Goal: Obtain resource: Obtain resource

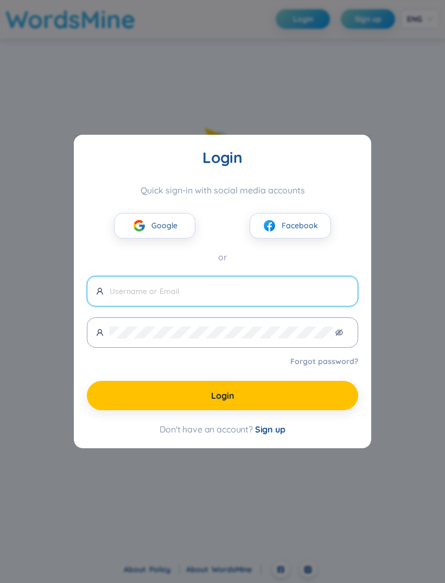
click at [178, 226] on button "Google" at bounding box center [154, 226] width 81 height 26
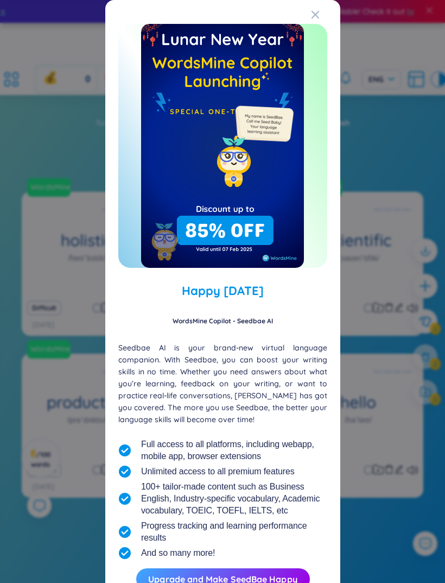
click at [325, 127] on div at bounding box center [222, 146] width 209 height 244
click at [316, 20] on div "Close" at bounding box center [315, 14] width 9 height 29
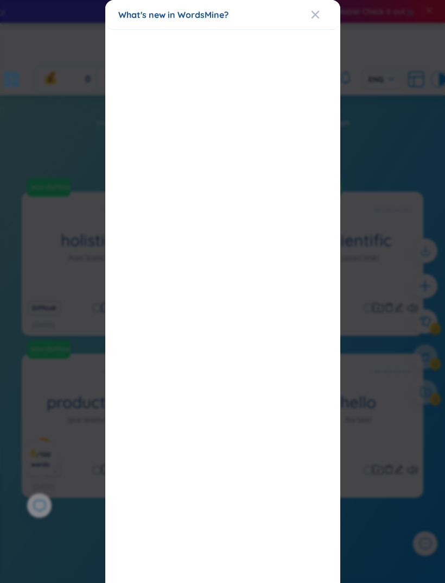
click at [315, 16] on icon "Close" at bounding box center [315, 14] width 9 height 9
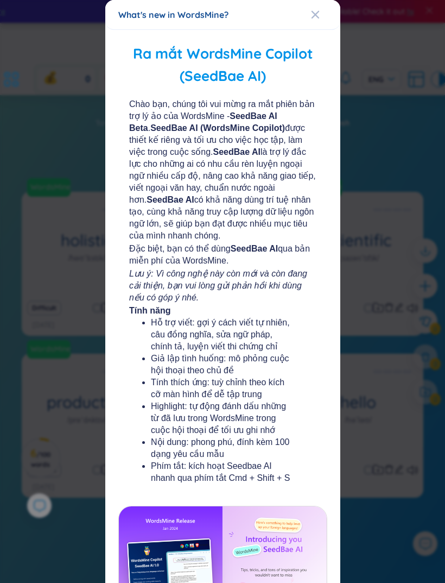
click at [322, 20] on span "Close" at bounding box center [325, 14] width 29 height 29
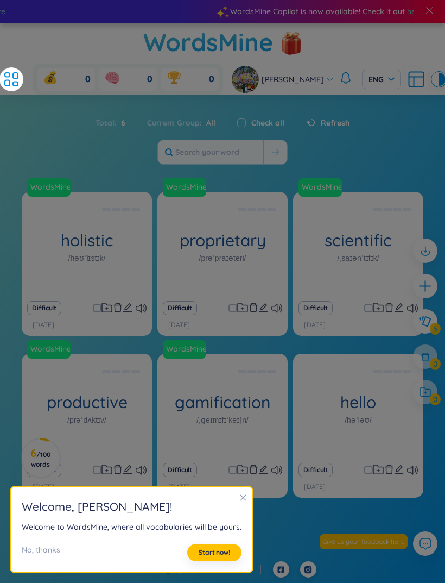
click at [370, 295] on div "Difficult [DATE]" at bounding box center [358, 315] width 130 height 41
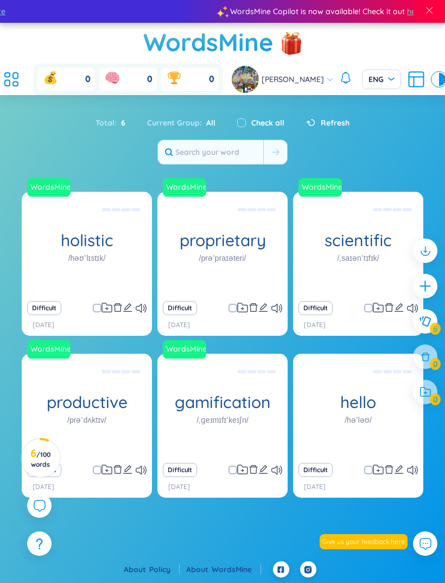
click at [427, 288] on icon "plus" at bounding box center [426, 286] width 14 height 14
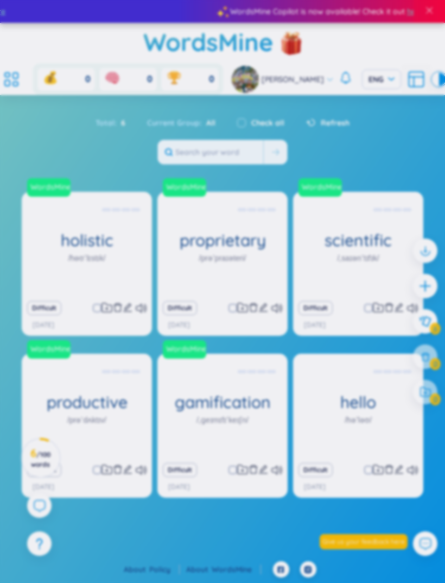
click at [427, 288] on div "Definition Cancel Add From dictionary Vietnamese English More examples Enter a …" at bounding box center [222, 291] width 445 height 583
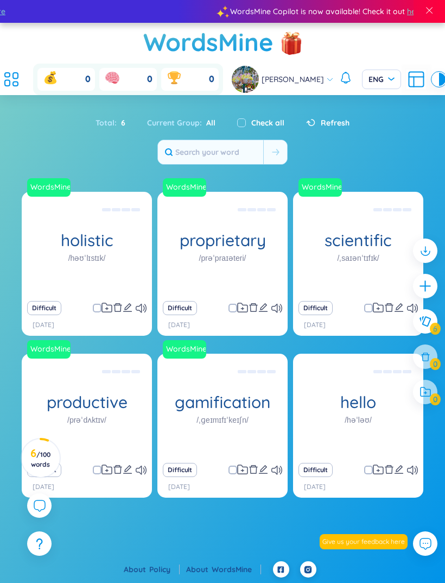
click at [425, 241] on div at bounding box center [425, 250] width 24 height 24
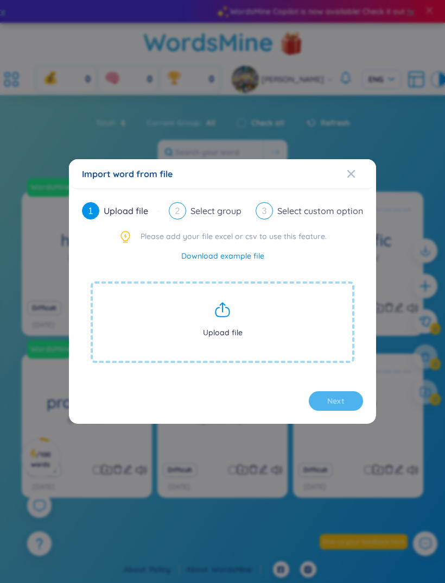
click at [304, 320] on span "Upload file" at bounding box center [223, 321] width 264 height 81
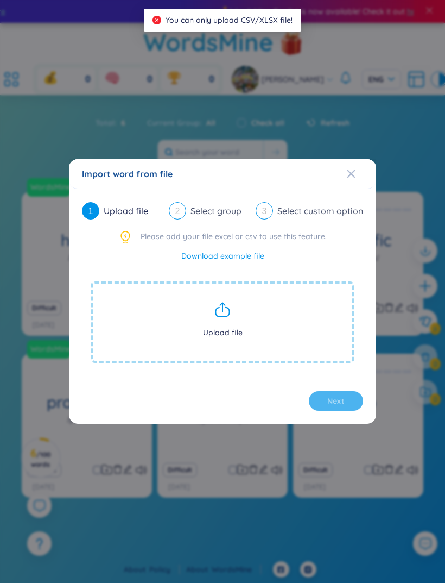
click at [319, 318] on span "Upload file" at bounding box center [223, 321] width 264 height 81
click at [337, 209] on div "Select custom option" at bounding box center [320, 210] width 86 height 17
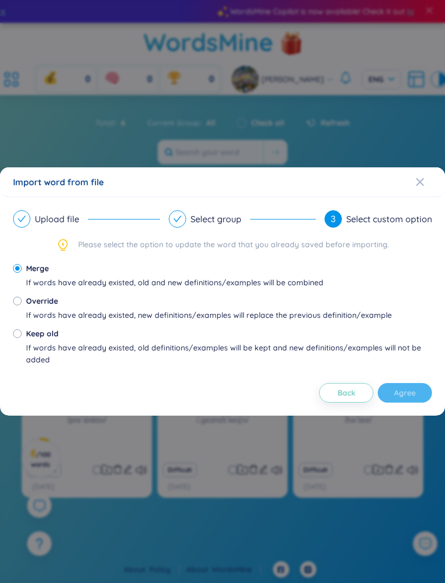
click at [205, 220] on div "Select group" at bounding box center [221, 218] width 60 height 17
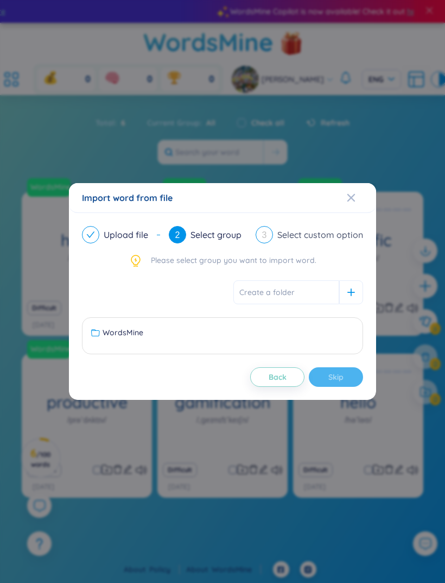
click at [321, 233] on div "Select custom option" at bounding box center [320, 234] width 86 height 17
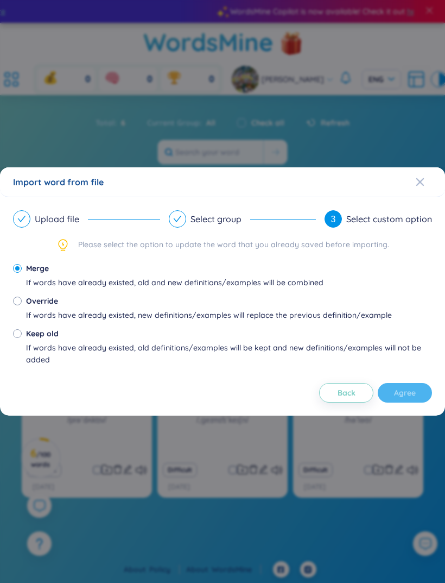
click at [61, 211] on div "Upload file" at bounding box center [61, 218] width 53 height 17
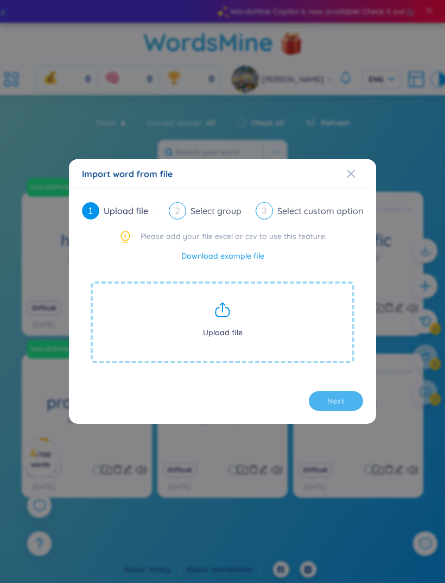
click at [253, 261] on link "Download example file" at bounding box center [222, 256] width 83 height 12
click at [257, 255] on link "Download example file" at bounding box center [222, 256] width 83 height 12
click at [229, 324] on span "Upload file" at bounding box center [223, 321] width 264 height 81
click at [253, 261] on link "Download example file" at bounding box center [222, 256] width 83 height 12
click at [360, 175] on span "Close" at bounding box center [361, 173] width 29 height 29
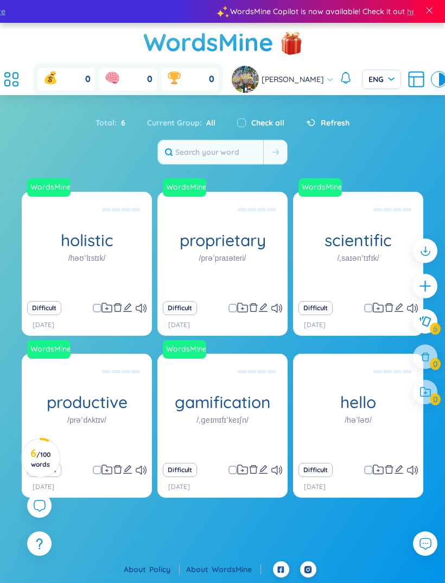
click at [426, 289] on icon "plus" at bounding box center [426, 286] width 14 height 14
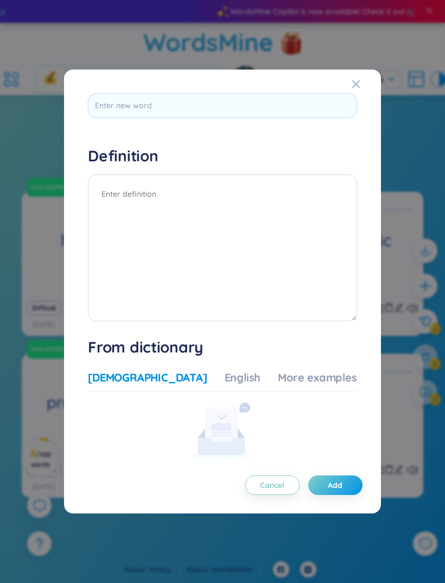
click at [348, 193] on div "Definition Cancel Add From dictionary Vietnamese English More examples Enter a …" at bounding box center [222, 292] width 291 height 418
click at [352, 78] on span "Close" at bounding box center [366, 84] width 29 height 29
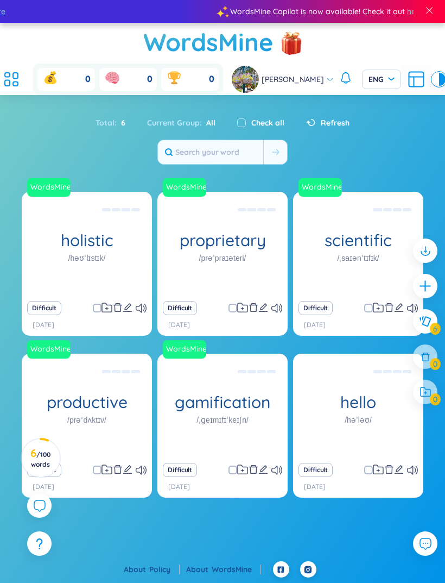
click at [432, 292] on icon "plus" at bounding box center [426, 286] width 14 height 14
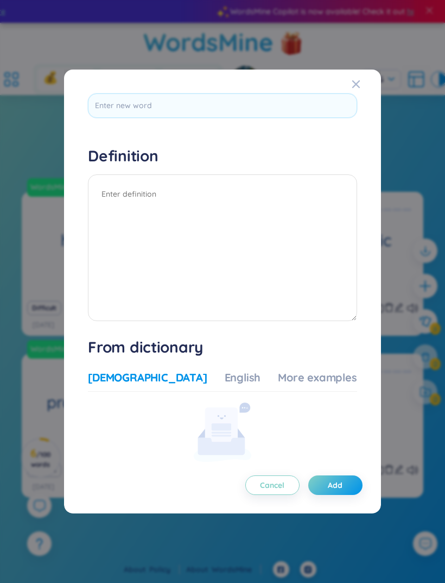
click at [352, 82] on span "Close" at bounding box center [366, 84] width 29 height 29
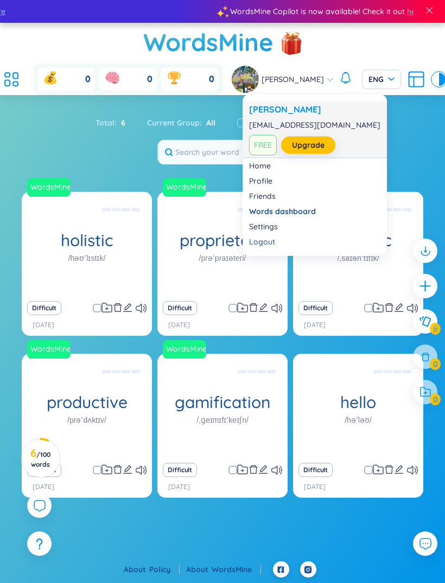
click at [323, 146] on link "Upgrade" at bounding box center [308, 145] width 33 height 12
